Goal: Task Accomplishment & Management: Use online tool/utility

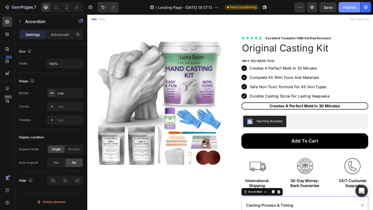
click at [342, 6] on button "Publish" at bounding box center [350, 7] width 22 height 10
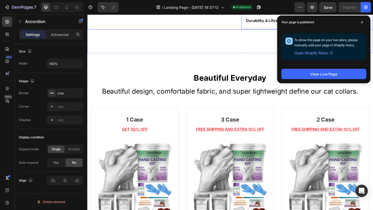
scroll to position [241, 0]
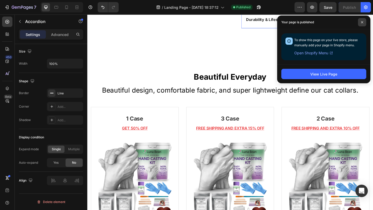
click at [365, 20] on span at bounding box center [362, 22] width 8 height 8
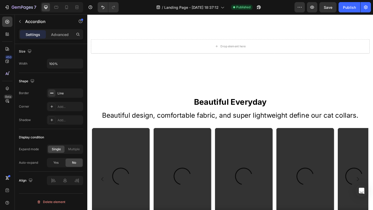
scroll to position [546, 0]
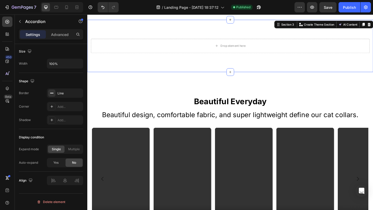
click at [272, 34] on div "Drop element here Section 3 You can create reusable sections Create Theme Secti…" at bounding box center [242, 48] width 311 height 57
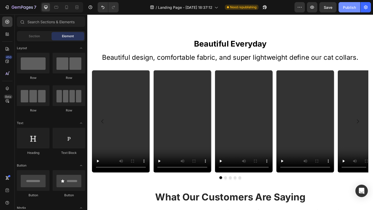
click at [353, 8] on div "Publish" at bounding box center [349, 7] width 13 height 5
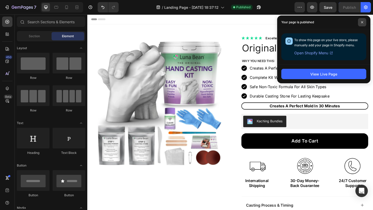
click at [363, 22] on icon at bounding box center [362, 22] width 2 height 2
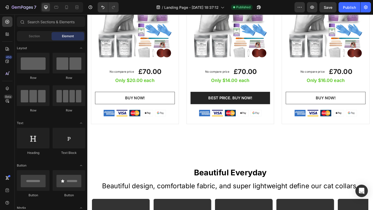
scroll to position [412, 0]
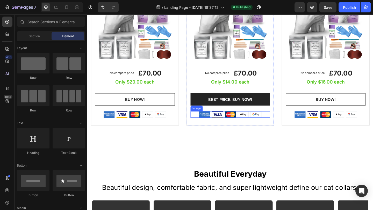
click at [277, 122] on div at bounding box center [243, 123] width 87 height 7
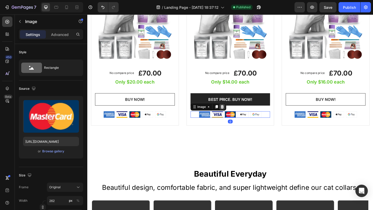
click at [234, 115] on icon at bounding box center [233, 115] width 3 height 4
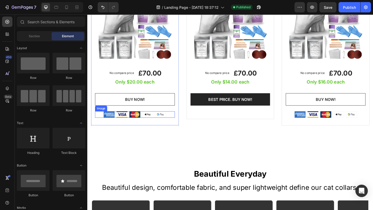
click at [172, 122] on div at bounding box center [139, 123] width 87 height 7
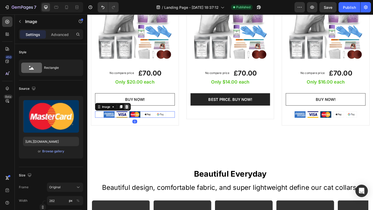
click at [129, 114] on icon at bounding box center [130, 115] width 3 height 4
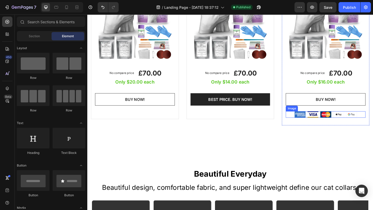
click at [305, 121] on div at bounding box center [346, 123] width 87 height 7
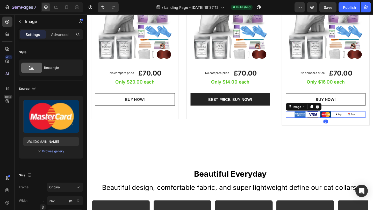
click at [336, 114] on icon at bounding box center [338, 115] width 4 height 4
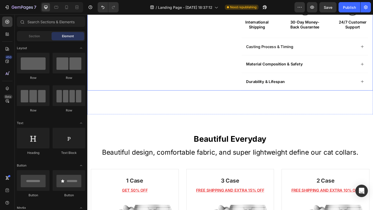
scroll to position [171, 0]
